Goal: Task Accomplishment & Management: Complete application form

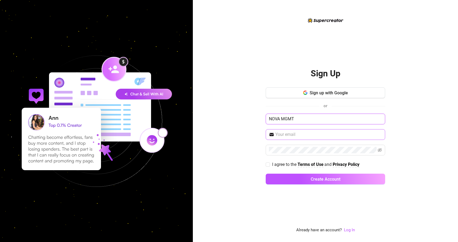
type input "NOVA MGMT"
type input "[EMAIL_ADDRESS][DOMAIN_NAME]"
click at [429, 116] on div "Sign Up Sign up with Google or NOVA MGMT [EMAIL_ADDRESS][DOMAIN_NAME] I agree t…" at bounding box center [325, 121] width 265 height 242
click at [268, 163] on input "I agree to the Terms of Use and Privacy Policy" at bounding box center [268, 164] width 4 height 4
checkbox input "true"
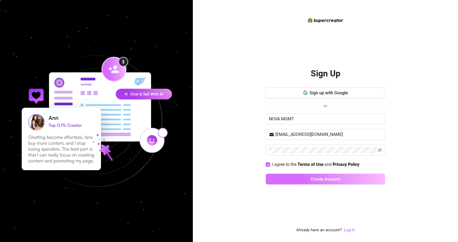
click at [312, 178] on span "Create Account" at bounding box center [326, 179] width 30 height 5
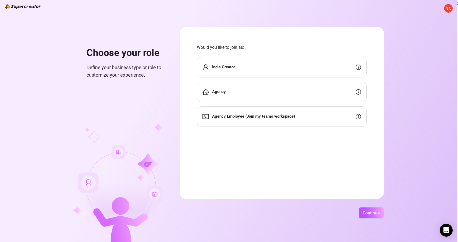
click at [361, 92] on icon "info-circle" at bounding box center [358, 91] width 5 height 5
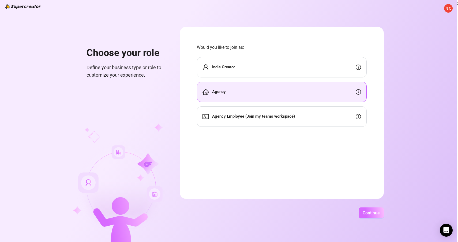
click at [380, 215] on span "Continue" at bounding box center [371, 212] width 17 height 5
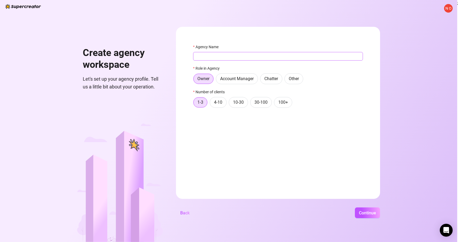
click at [227, 55] on input "Agency Name" at bounding box center [278, 56] width 170 height 9
type input "NOVA MGMT"
click at [197, 69] on form "Agency Name NOVA MGMT Role in Agency Owner Account Manager Chatter Other Number…" at bounding box center [278, 113] width 204 height 172
click at [244, 104] on span "10-30" at bounding box center [238, 102] width 11 height 5
click at [230, 104] on input "10-30" at bounding box center [230, 104] width 0 height 0
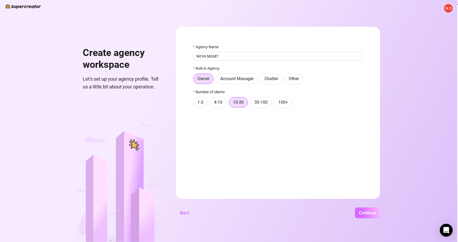
click at [376, 213] on span "Continue" at bounding box center [367, 212] width 17 height 5
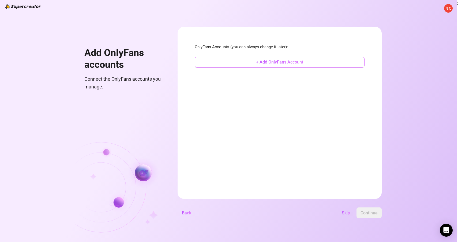
click at [306, 58] on button "+ Add OnlyFans Account" at bounding box center [280, 62] width 170 height 11
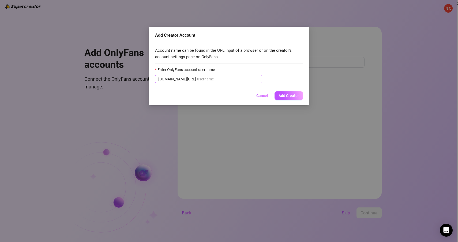
click at [236, 78] on input "Enter OnlyFans account username" at bounding box center [228, 79] width 62 height 6
type input "h"
